Goal: Task Accomplishment & Management: Use online tool/utility

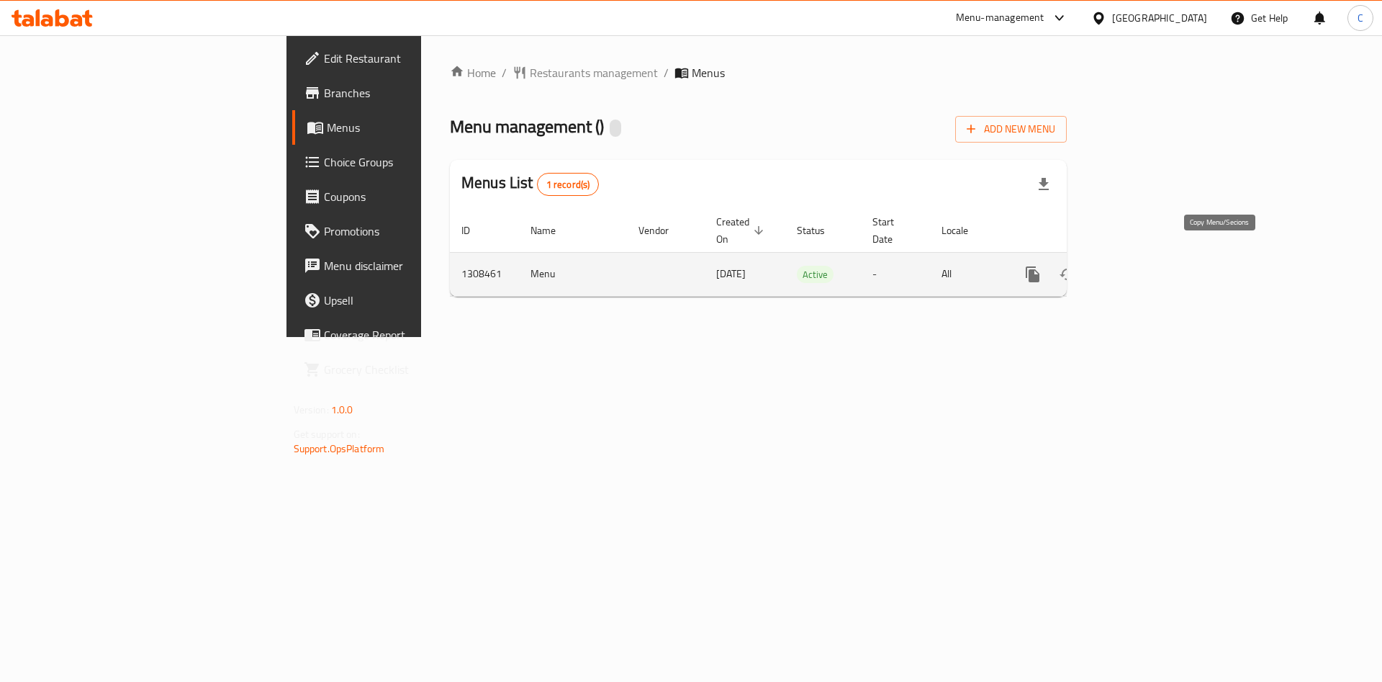
click at [1042, 266] on icon "more" at bounding box center [1032, 274] width 17 height 17
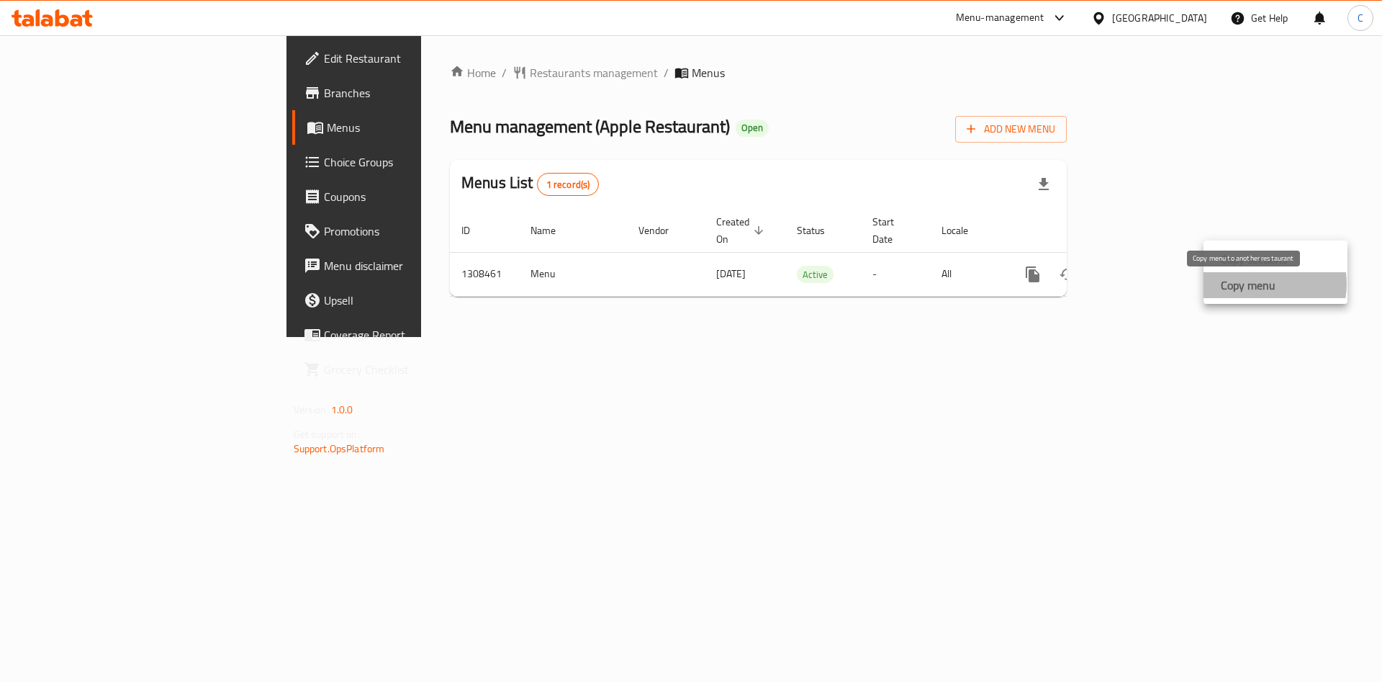
click at [1260, 284] on strong "Copy menu" at bounding box center [1248, 284] width 55 height 17
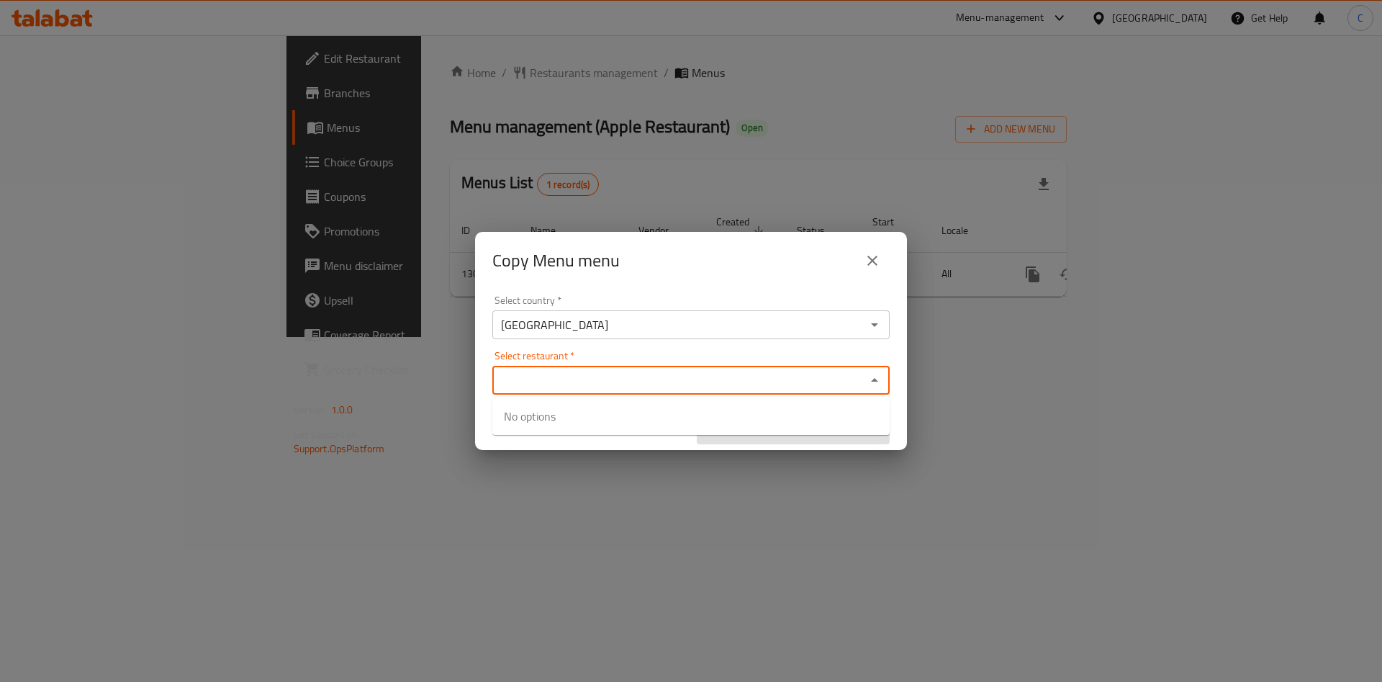
click at [810, 387] on input "Select restaurant   *" at bounding box center [679, 380] width 365 height 20
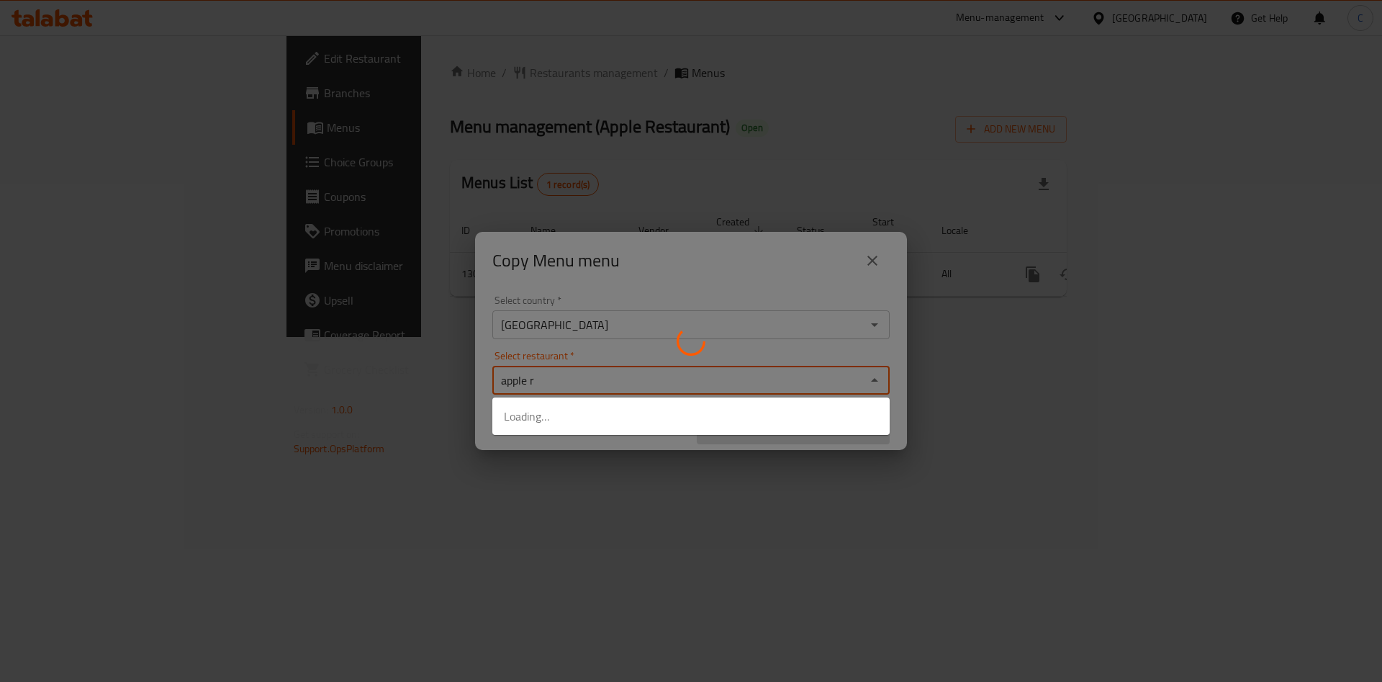
type input "apple re"
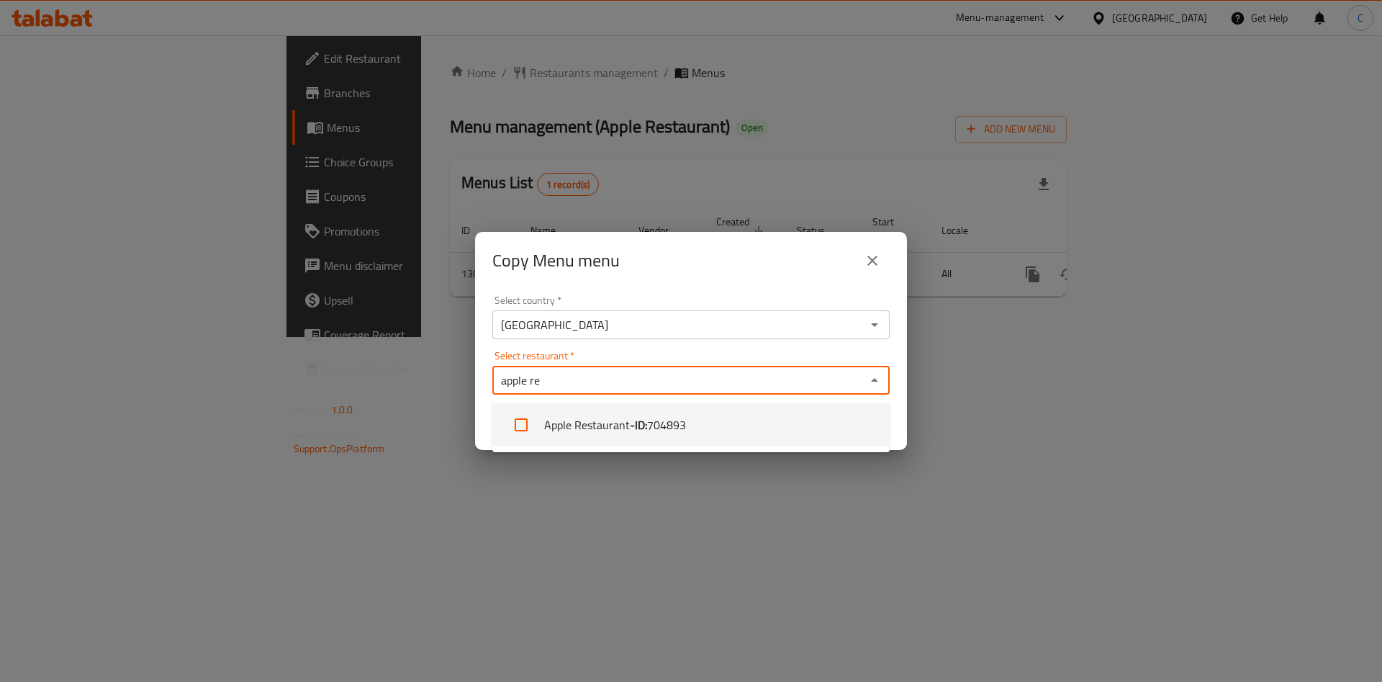
click at [740, 438] on li "Apple Restaurant - ID: 704893" at bounding box center [690, 424] width 397 height 43
checkbox input "true"
click at [855, 349] on div "Select country   * [GEOGRAPHIC_DATA] Select country * Select restaurant   * App…" at bounding box center [691, 369] width 432 height 161
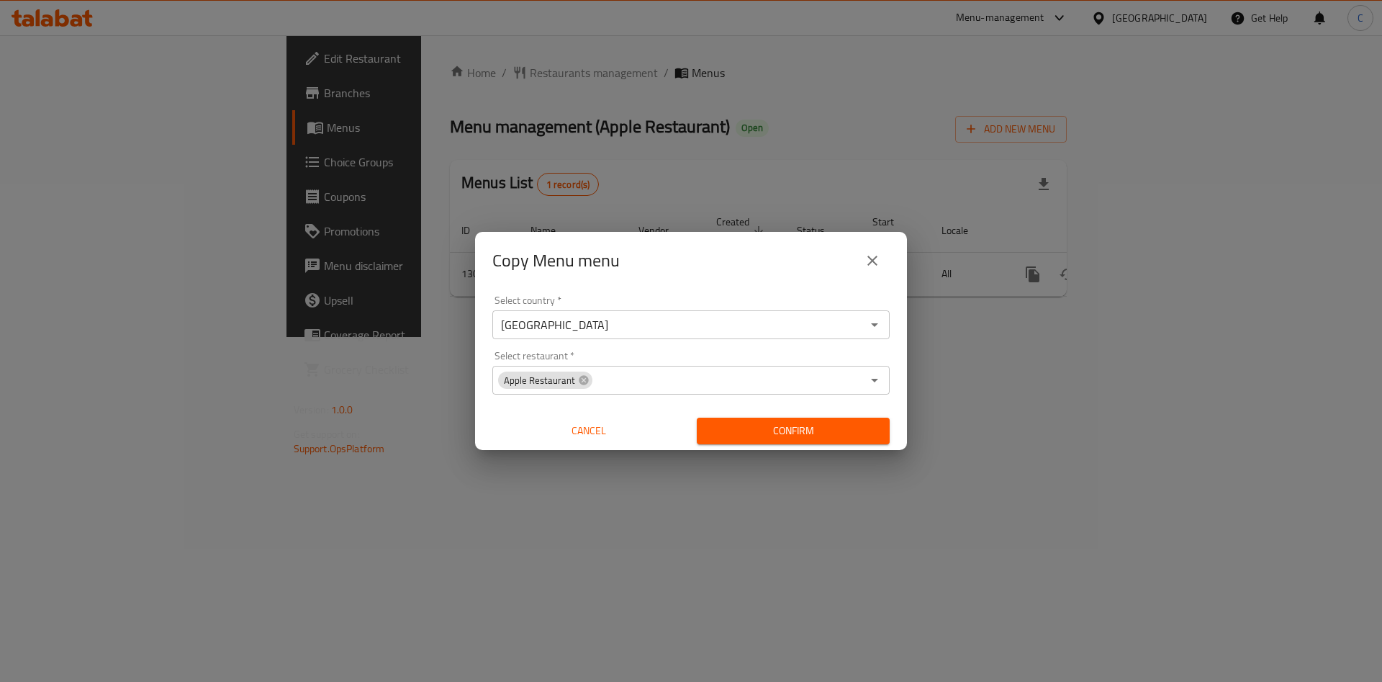
click at [860, 425] on span "Confirm" at bounding box center [793, 431] width 170 height 18
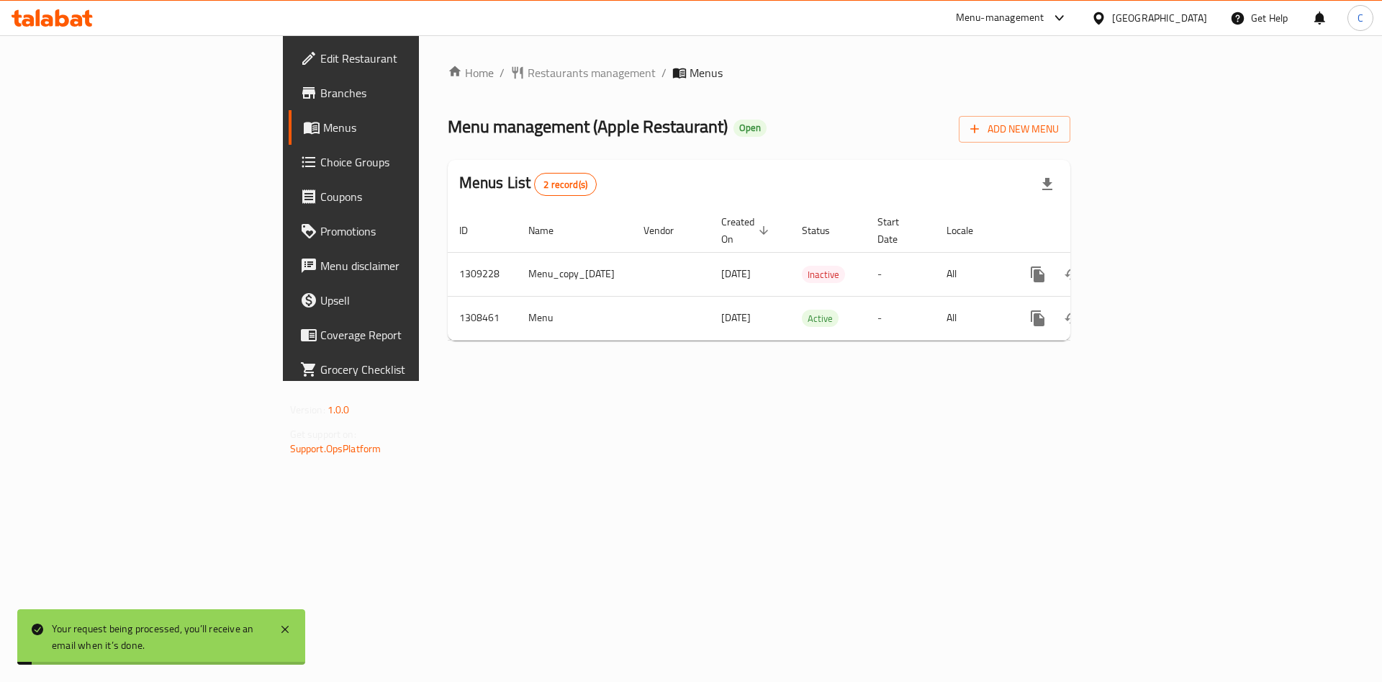
click at [883, 381] on div "Home / Restaurants management / Menus Menu management ( Apple Restaurant ) Open…" at bounding box center [759, 208] width 681 height 346
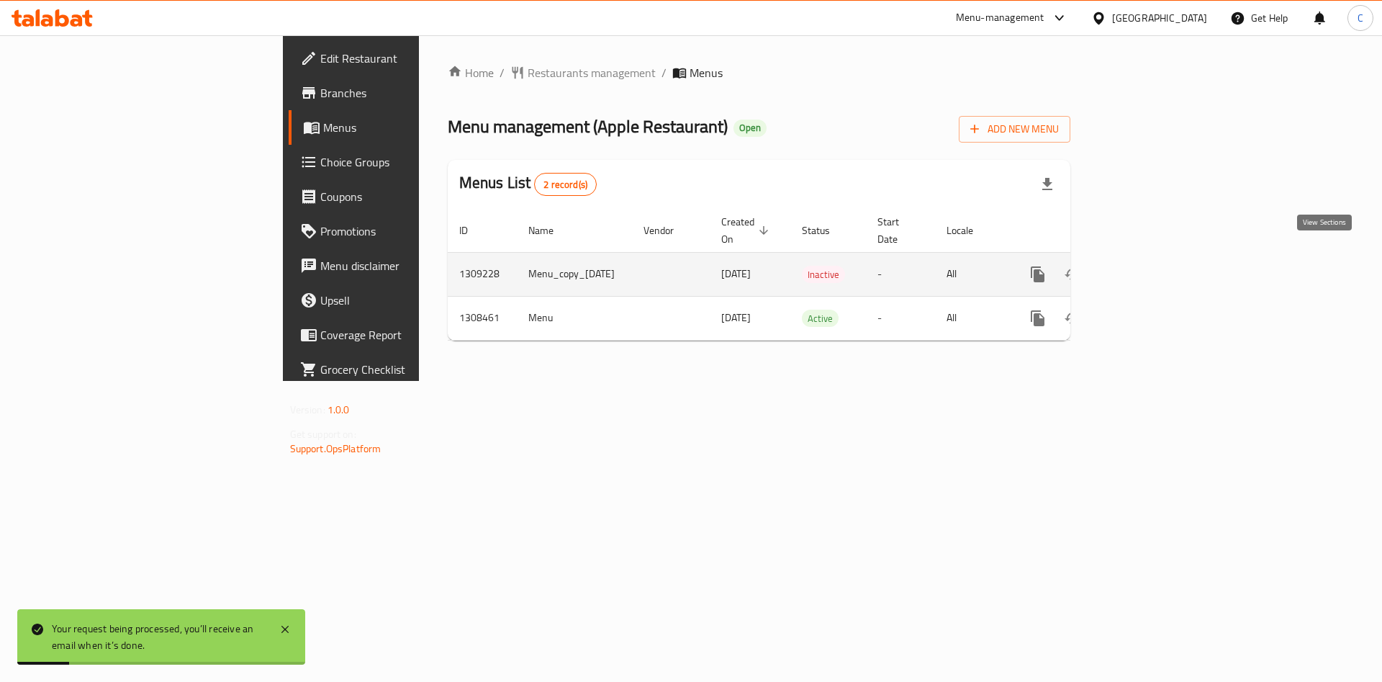
click at [1150, 266] on icon "enhanced table" at bounding box center [1141, 274] width 17 height 17
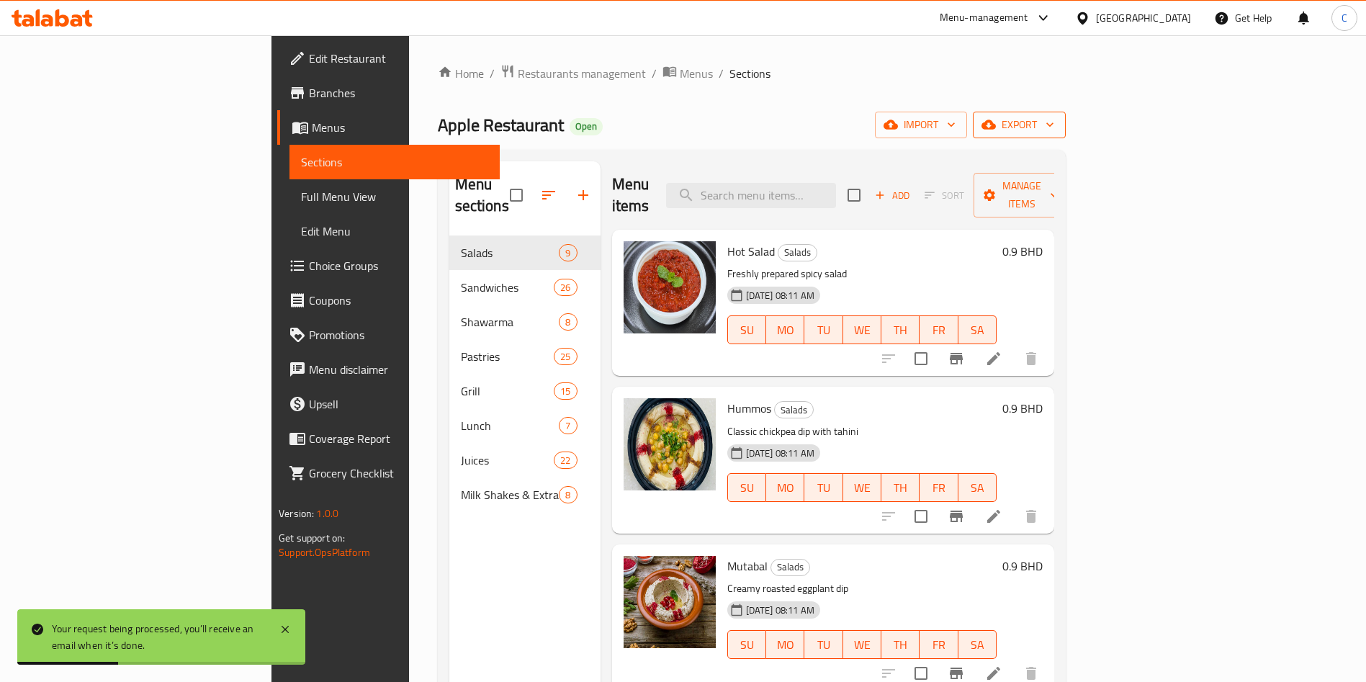
click at [1054, 124] on span "export" at bounding box center [1019, 125] width 70 height 18
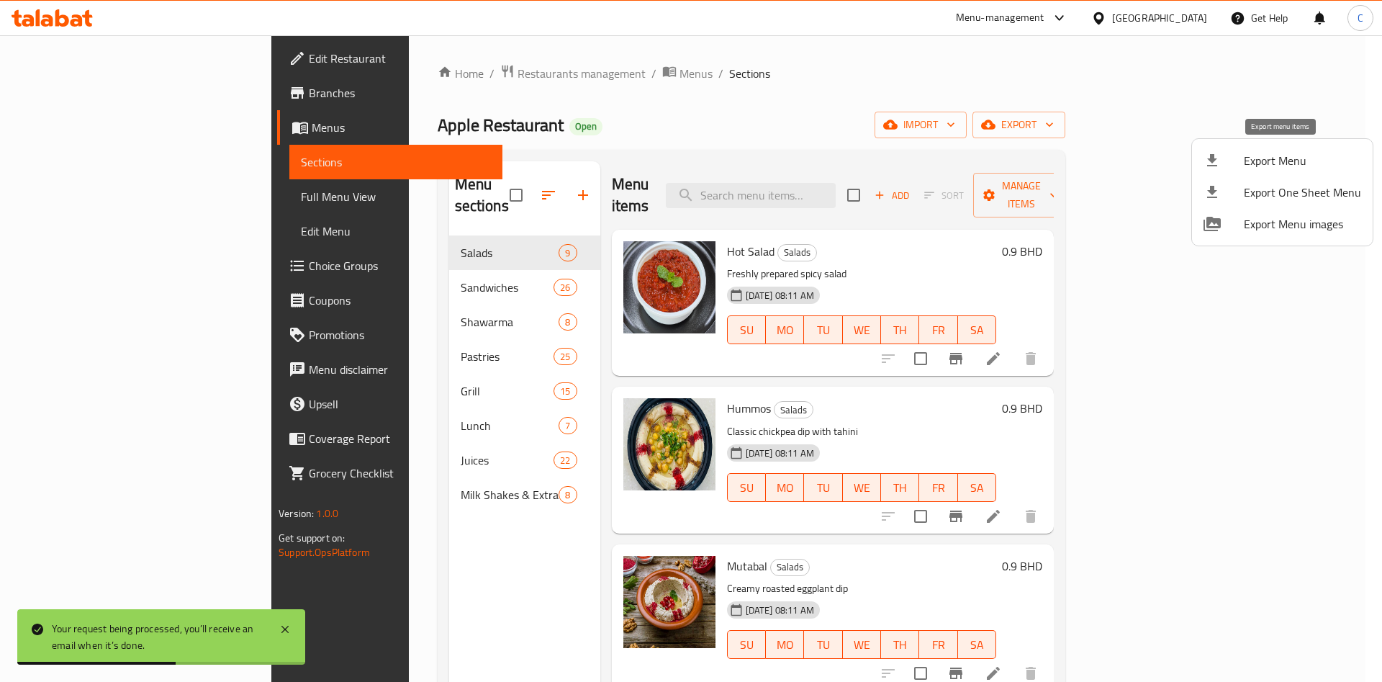
click at [1236, 156] on div at bounding box center [1224, 160] width 40 height 17
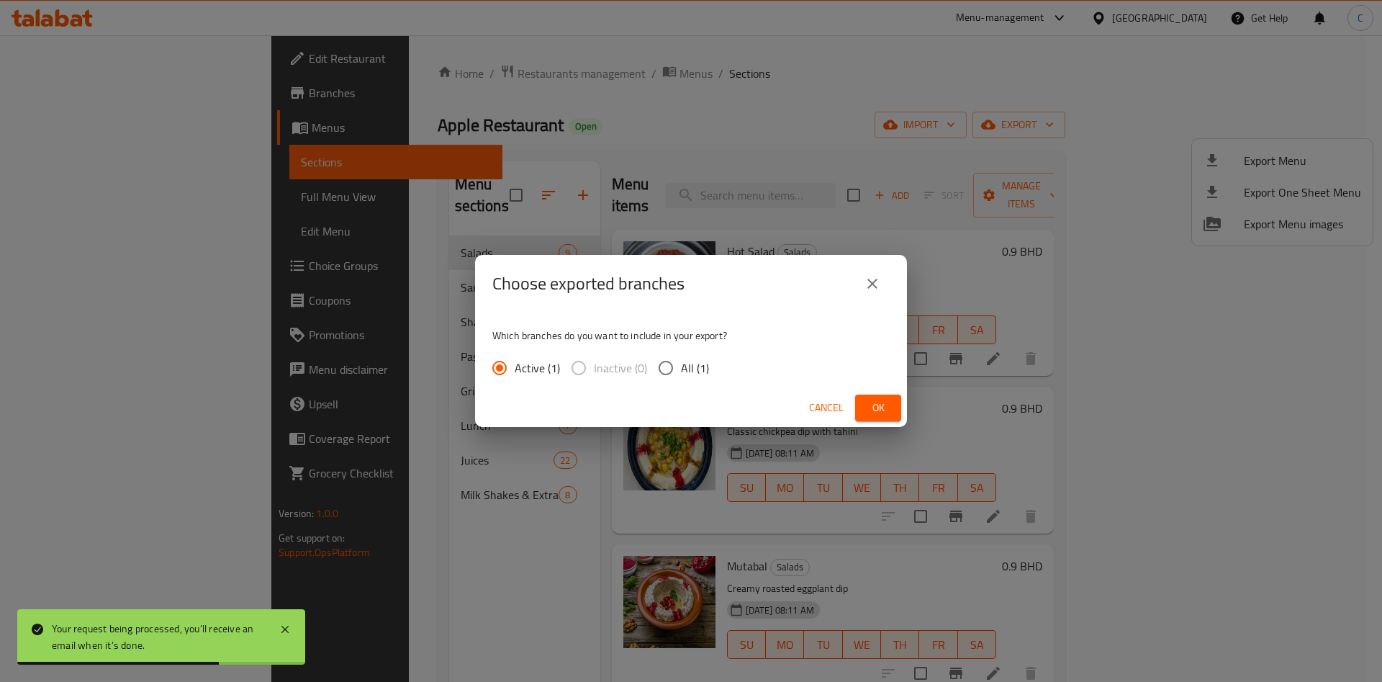
click at [662, 364] on input "All (1)" at bounding box center [666, 368] width 30 height 30
radio input "true"
click at [886, 413] on span "Ok" at bounding box center [878, 408] width 23 height 18
